Goal: Find specific page/section: Find specific page/section

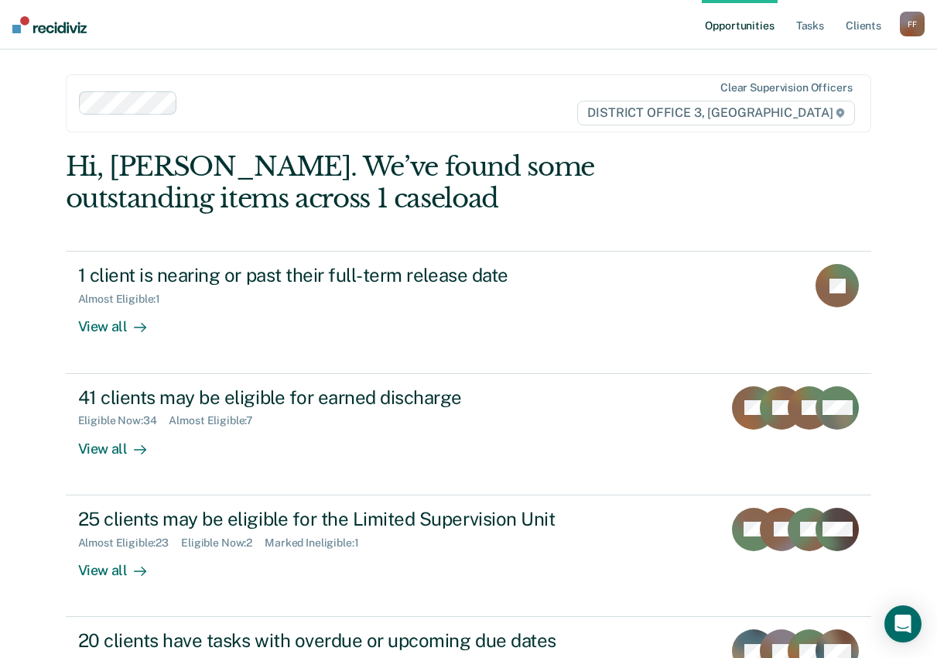
click at [897, 219] on div "Opportunities Tasks Client s [PERSON_NAME] Profile How it works Log Out Clear s…" at bounding box center [468, 329] width 937 height 658
click at [849, 28] on link "Client s" at bounding box center [864, 25] width 42 height 50
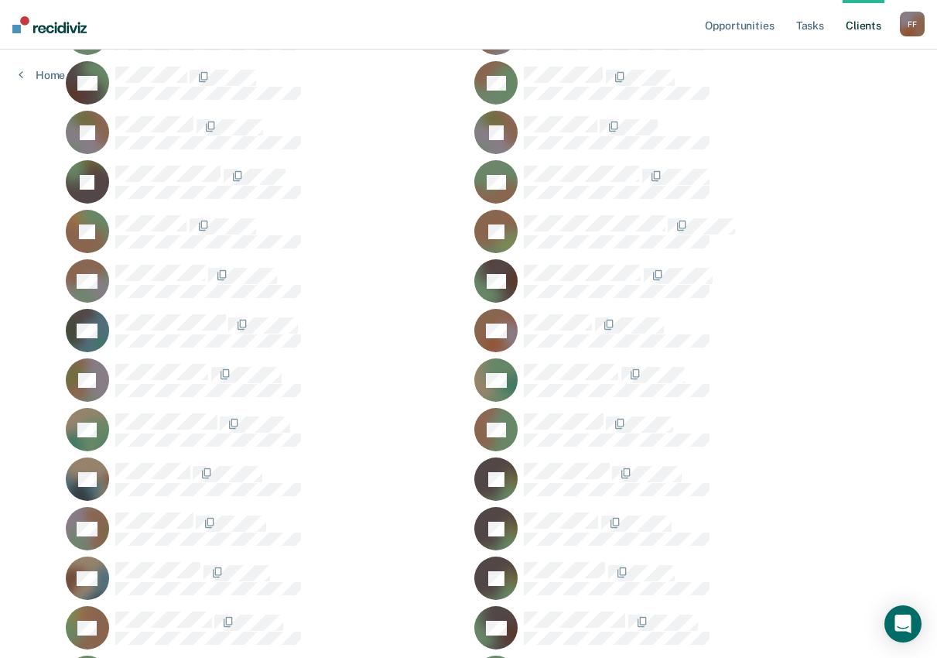
scroll to position [387, 0]
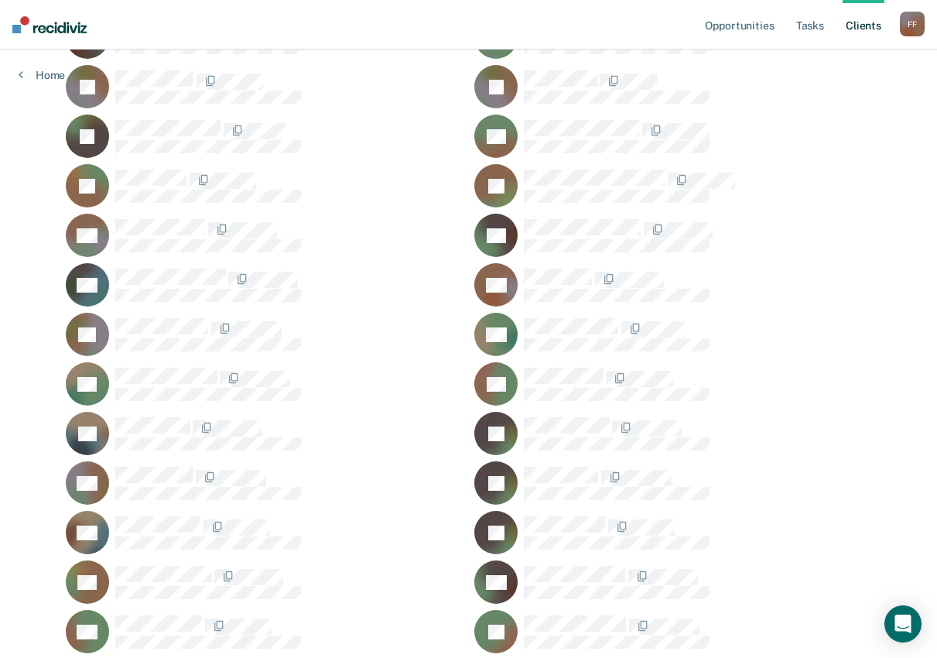
click at [807, 171] on div at bounding box center [698, 180] width 348 height 20
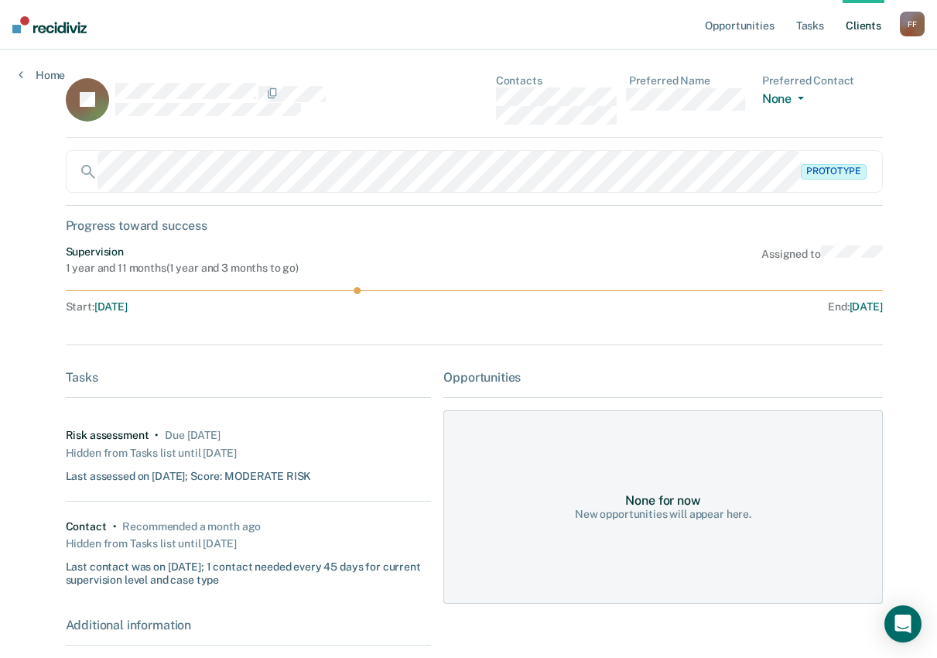
click at [851, 27] on link "Client s" at bounding box center [864, 25] width 42 height 50
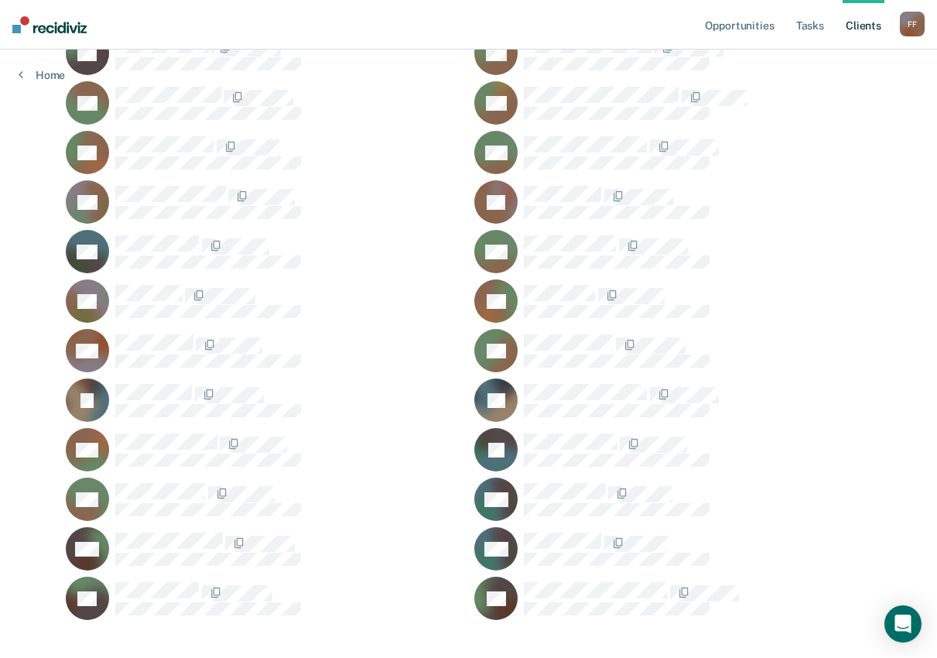
scroll to position [1532, 0]
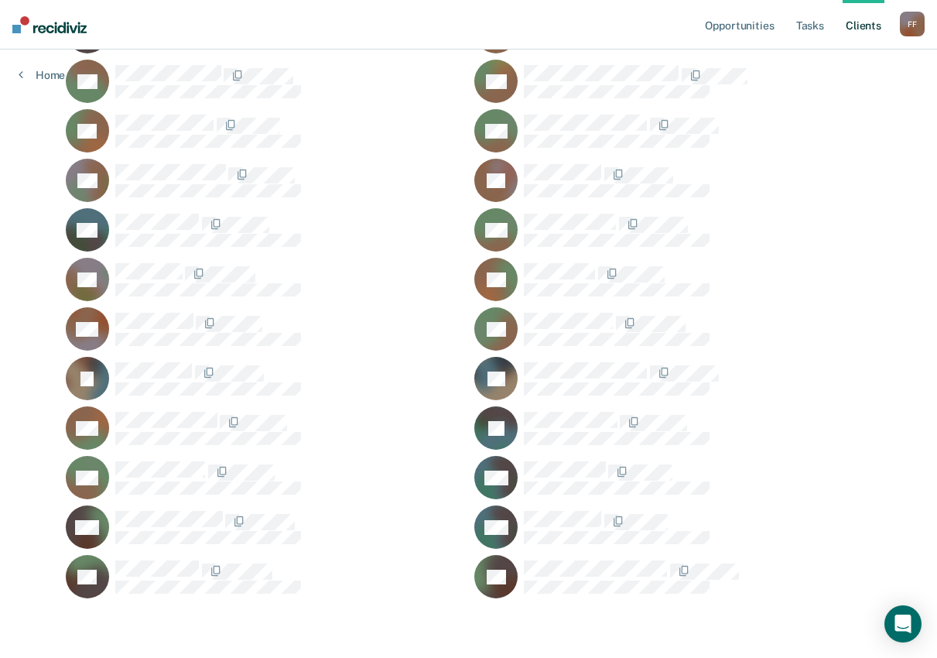
click at [775, 187] on div at bounding box center [698, 180] width 348 height 33
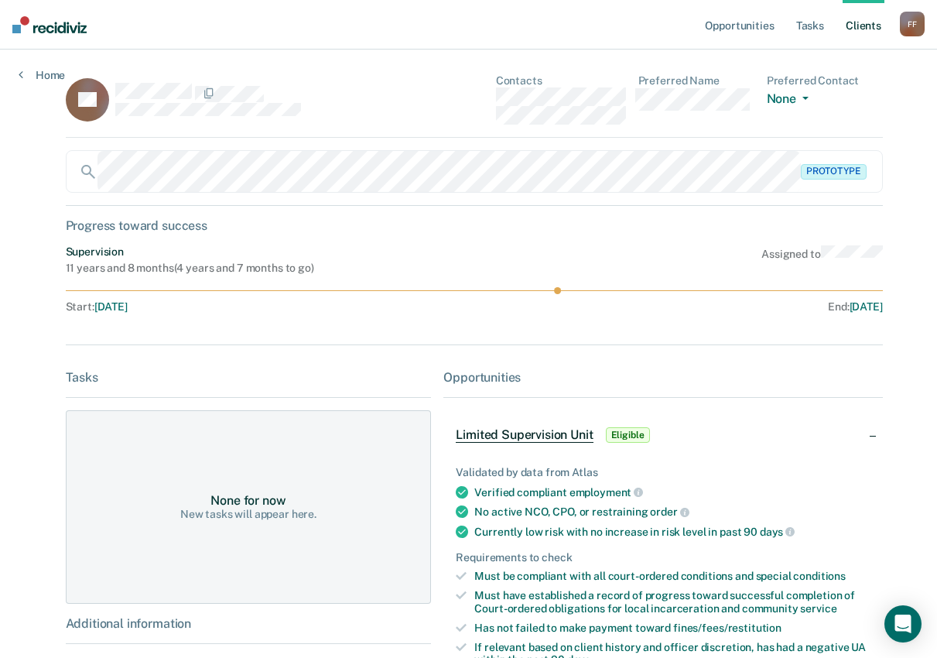
click at [870, 26] on link "Client s" at bounding box center [864, 25] width 42 height 50
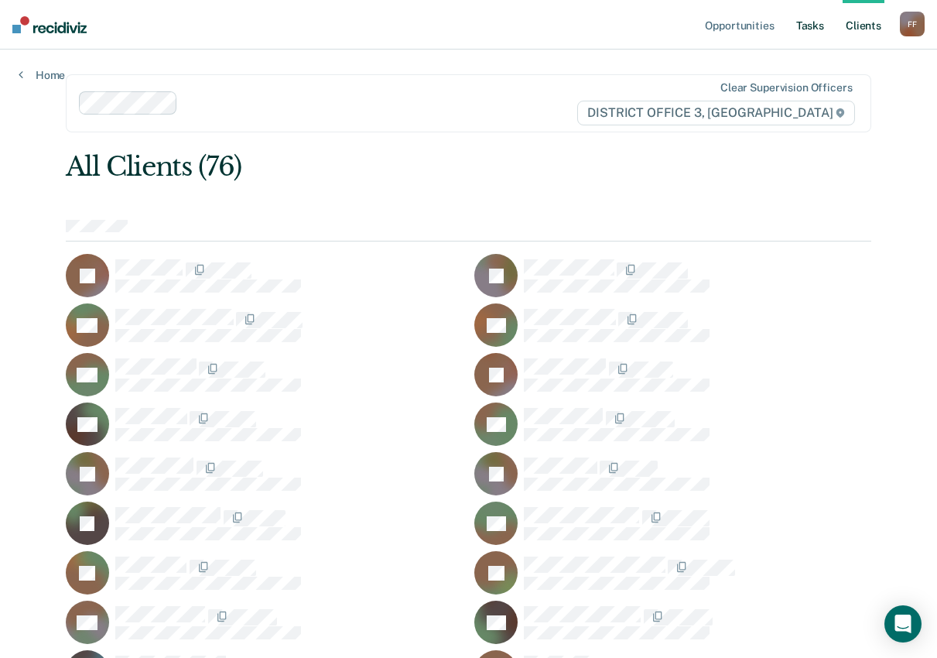
click at [817, 29] on link "Tasks" at bounding box center [810, 25] width 34 height 50
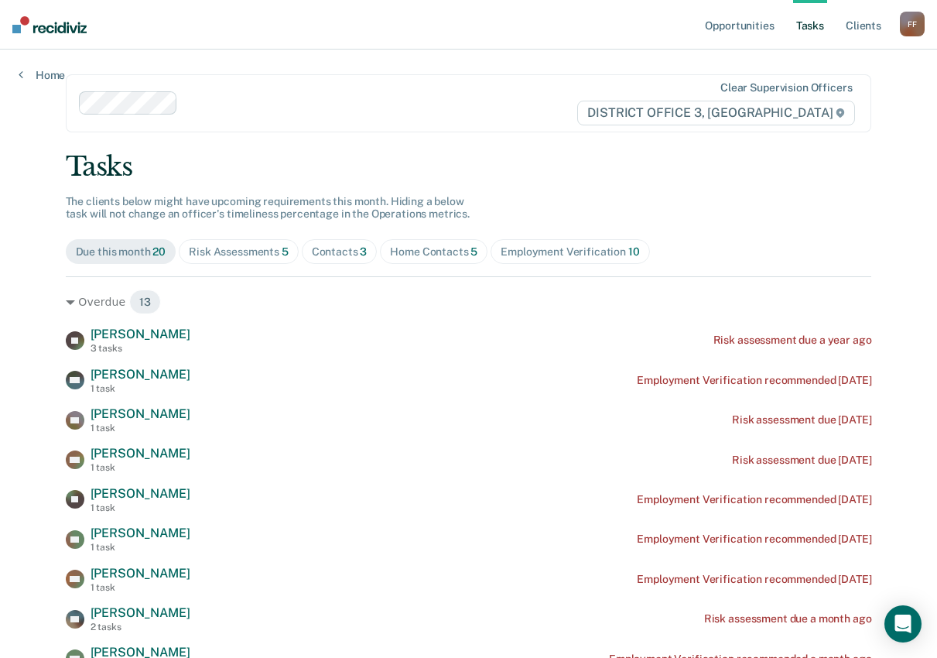
click at [215, 250] on div "Risk Assessments 5" at bounding box center [239, 251] width 100 height 13
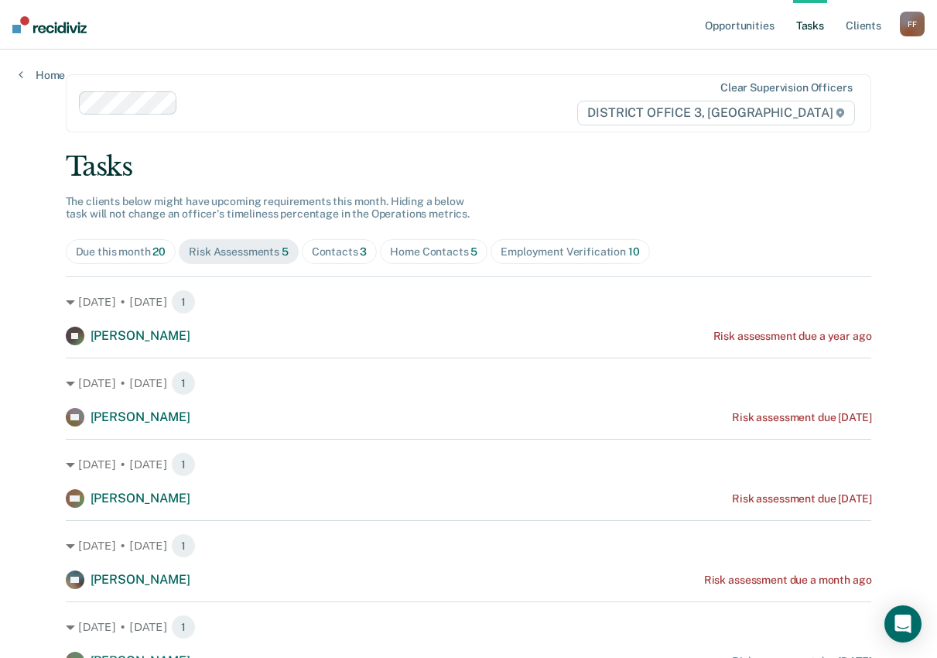
click at [237, 248] on div "Risk Assessments 5" at bounding box center [239, 251] width 100 height 13
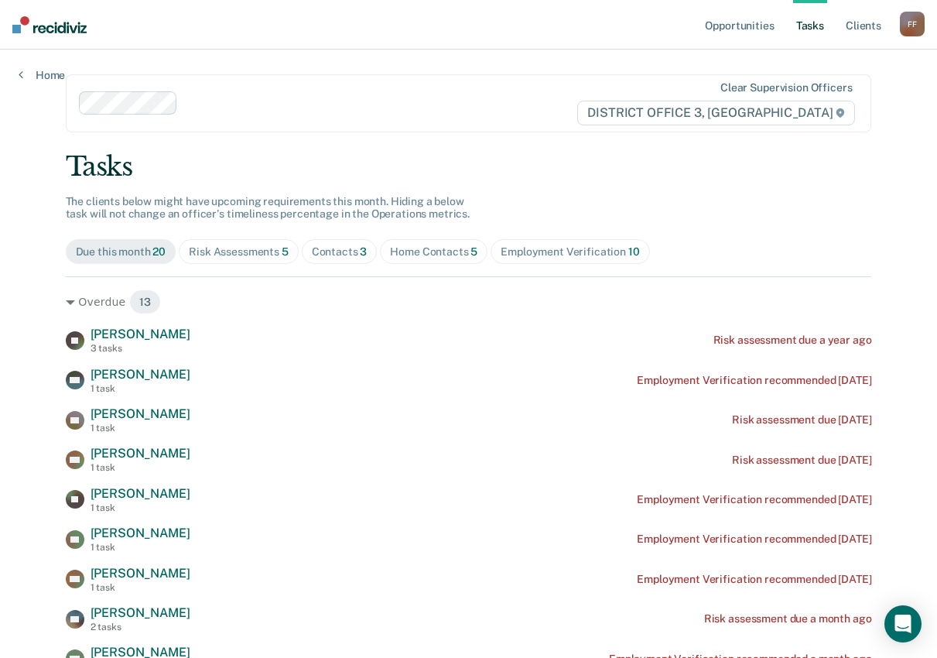
click at [219, 251] on div "Risk Assessments 5" at bounding box center [239, 251] width 100 height 13
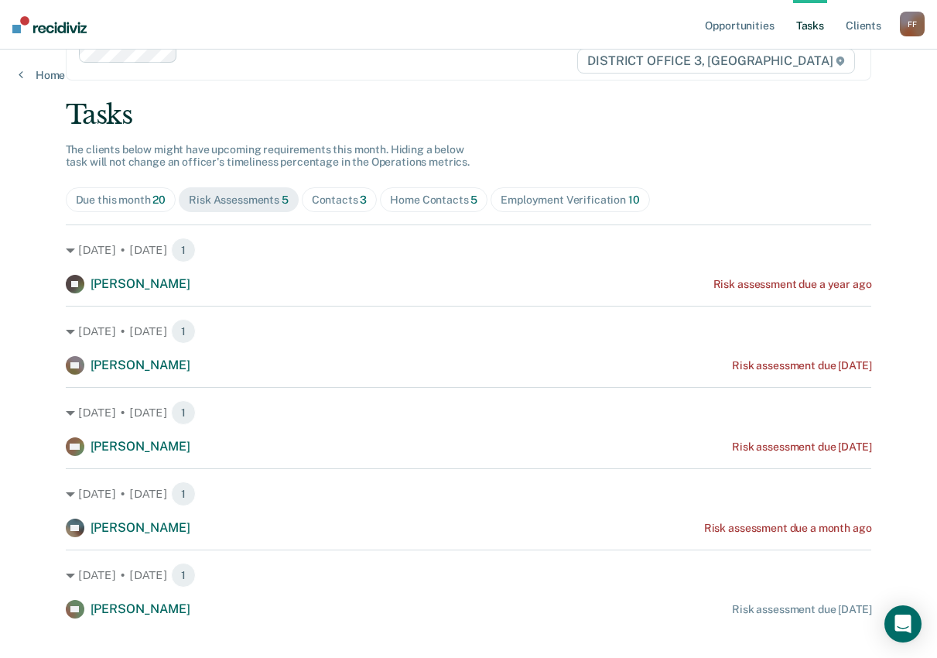
scroll to position [74, 0]
